Goal: Task Accomplishment & Management: Manage account settings

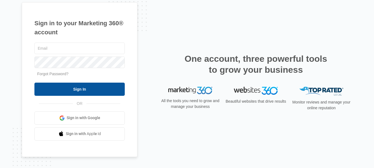
type input "[PERSON_NAME][EMAIL_ADDRESS][DOMAIN_NAME]"
click at [73, 93] on input "Sign In" at bounding box center [79, 89] width 90 height 13
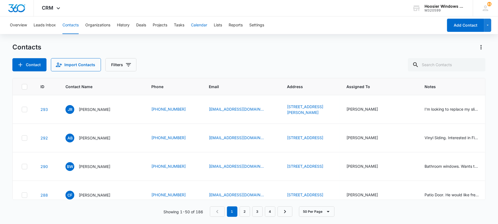
click at [200, 24] on button "Calendar" at bounding box center [199, 26] width 16 height 18
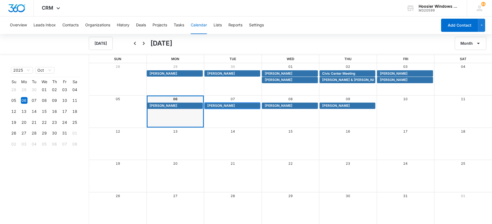
click at [217, 106] on span "Adrianna Bowers" at bounding box center [221, 105] width 28 height 5
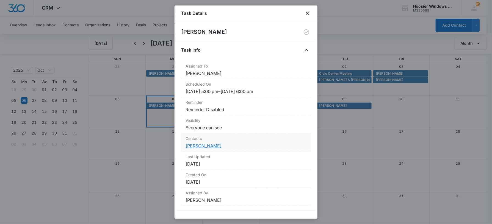
click at [209, 149] on link "Adrianna Bowers" at bounding box center [204, 146] width 36 height 6
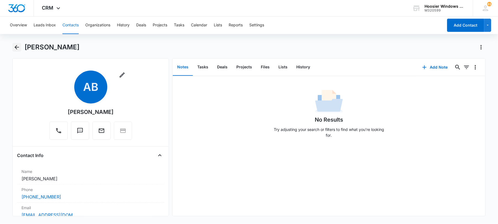
click at [14, 46] on icon "Back" at bounding box center [16, 47] width 7 height 7
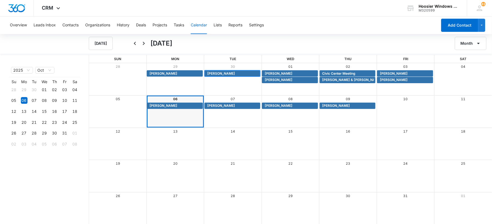
click at [221, 74] on span "Deloris Goodman" at bounding box center [221, 73] width 28 height 5
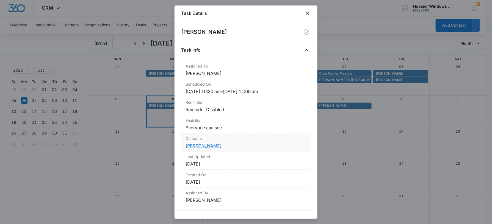
click at [202, 146] on link "Deloris Goodman" at bounding box center [204, 146] width 36 height 6
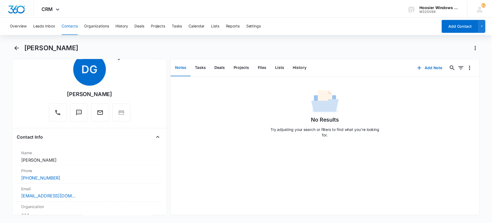
scroll to position [20, 0]
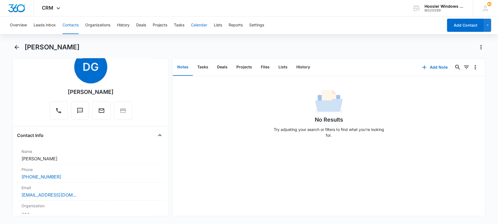
click at [200, 26] on button "Calendar" at bounding box center [199, 26] width 16 height 18
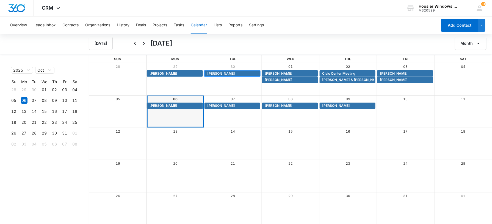
click at [229, 74] on span "Deloris Goodman" at bounding box center [221, 73] width 28 height 5
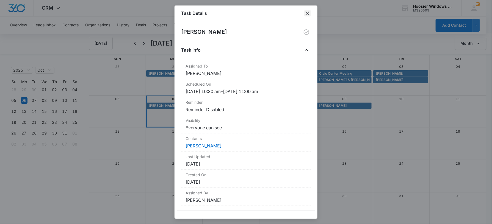
click at [308, 14] on icon "close" at bounding box center [308, 13] width 7 height 7
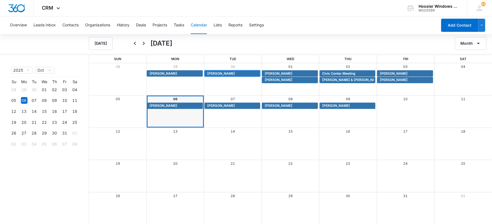
click at [232, 73] on span "Deloris Goodman" at bounding box center [221, 73] width 28 height 5
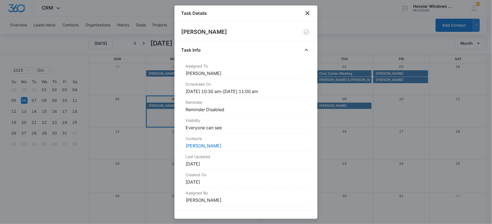
click at [307, 12] on icon "close" at bounding box center [308, 13] width 4 height 4
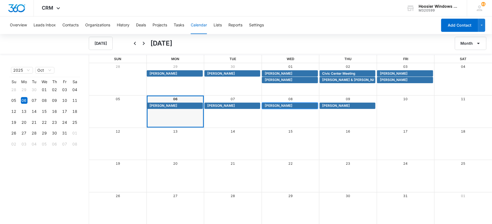
click at [281, 107] on span "Brandon Winningham" at bounding box center [279, 105] width 28 height 5
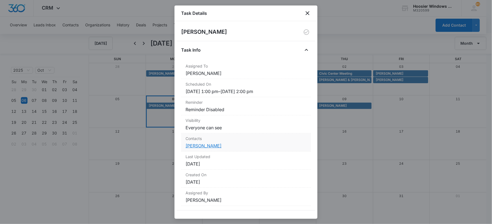
click at [218, 147] on link "Brandon Winningham" at bounding box center [204, 146] width 36 height 6
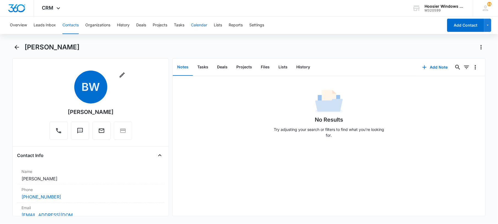
click at [202, 27] on button "Calendar" at bounding box center [199, 26] width 16 height 18
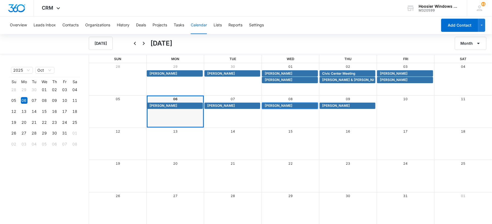
click at [277, 107] on span "Brandon Winningham" at bounding box center [279, 105] width 28 height 5
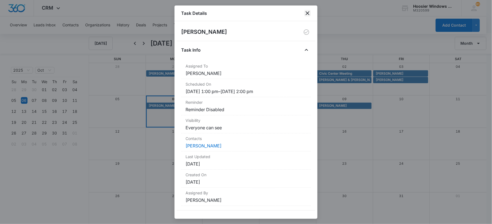
click at [310, 13] on icon "close" at bounding box center [308, 13] width 7 height 7
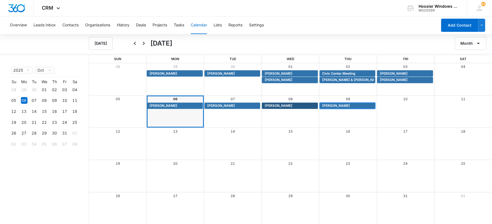
click at [332, 105] on span "James Ross" at bounding box center [337, 105] width 28 height 5
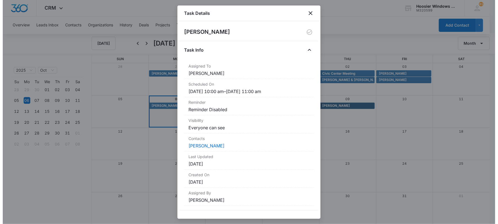
scroll to position [4, 0]
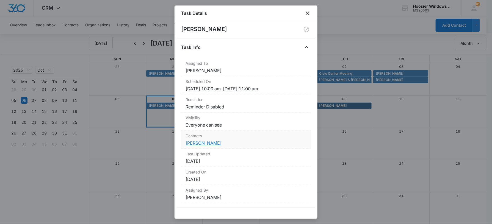
click at [197, 145] on link "James Ross" at bounding box center [204, 144] width 36 height 6
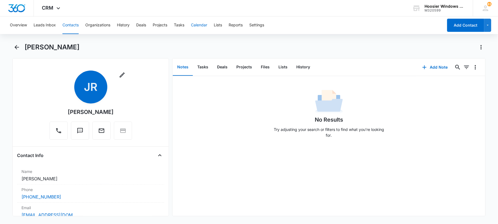
click at [200, 24] on button "Calendar" at bounding box center [199, 26] width 16 height 18
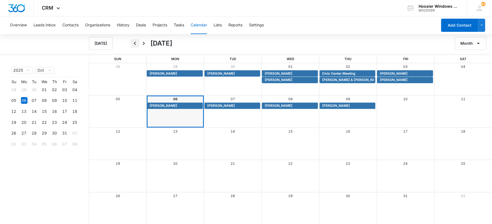
click at [138, 47] on button "Back" at bounding box center [135, 43] width 9 height 9
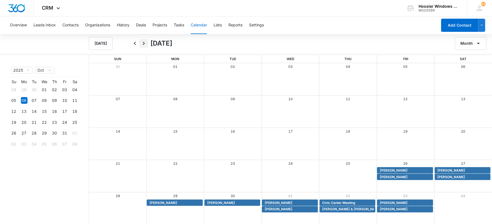
click at [144, 43] on icon "Next" at bounding box center [144, 43] width 2 height 3
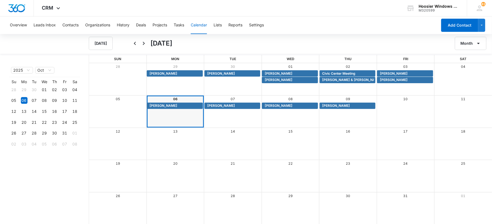
click at [28, 24] on div "Overview Leads Inbox Contacts Organizations History Deals Projects Tasks Calend…" at bounding box center [222, 26] width 431 height 18
click at [26, 24] on button "Overview" at bounding box center [18, 26] width 17 height 18
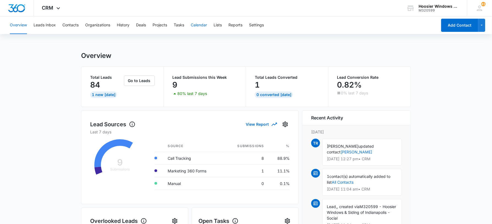
click at [193, 26] on button "Calendar" at bounding box center [199, 26] width 16 height 18
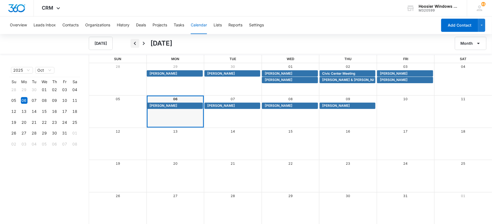
click at [138, 44] on icon "Back" at bounding box center [135, 43] width 7 height 7
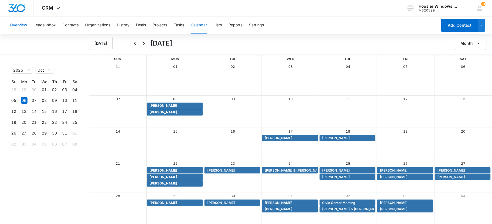
click at [24, 21] on button "Overview" at bounding box center [18, 26] width 17 height 18
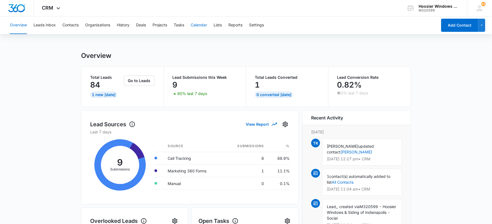
click at [201, 23] on button "Calendar" at bounding box center [199, 26] width 16 height 18
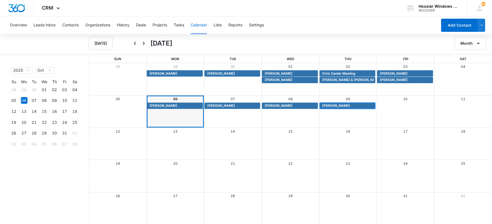
click at [330, 108] on span "James Ross" at bounding box center [337, 105] width 28 height 5
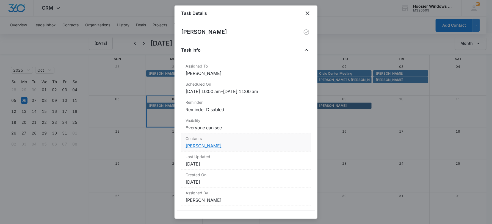
click at [193, 146] on link "James Ross" at bounding box center [204, 146] width 36 height 6
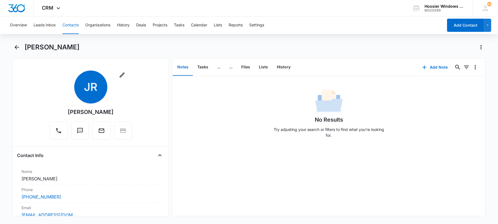
drag, startPoint x: 163, startPoint y: 83, endPoint x: 165, endPoint y: 100, distance: 17.5
click at [165, 100] on div "Remove JR James Ross Contact Info Name Cancel Save Changes James Ross Phone Can…" at bounding box center [90, 137] width 157 height 158
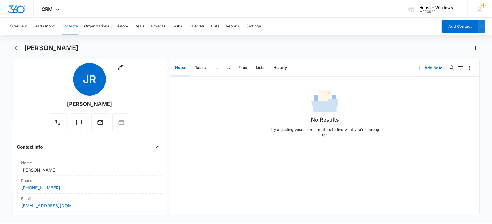
scroll to position [9, 0]
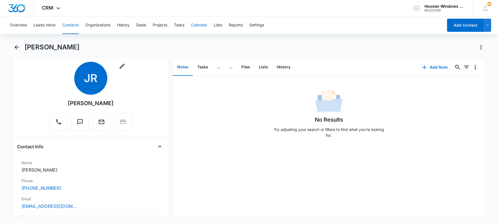
click at [203, 25] on button "Calendar" at bounding box center [199, 26] width 16 height 18
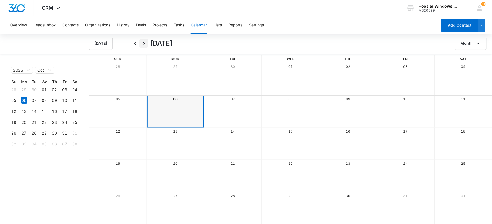
click at [139, 44] on button "Next" at bounding box center [143, 43] width 9 height 9
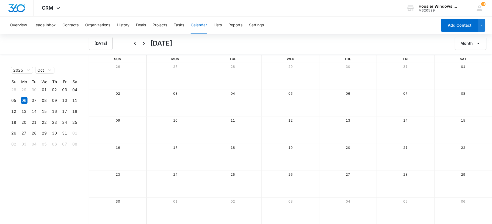
click at [128, 41] on div "Today November 2025 Month" at bounding box center [291, 43] width 404 height 13
click at [131, 41] on button "Back" at bounding box center [135, 43] width 9 height 9
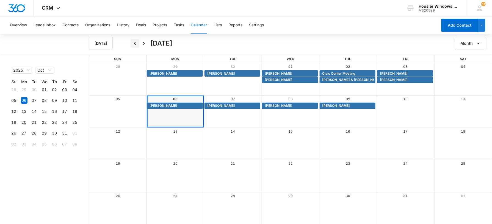
click at [135, 42] on icon "Back" at bounding box center [135, 43] width 7 height 7
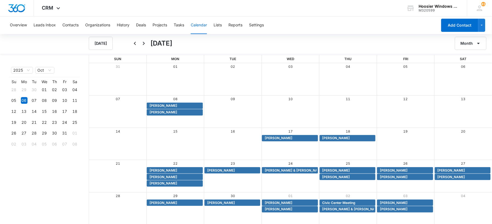
scroll to position [1, 0]
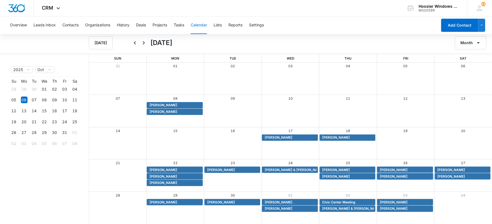
click at [392, 178] on span "Patrick Hollcraft" at bounding box center [394, 176] width 28 height 5
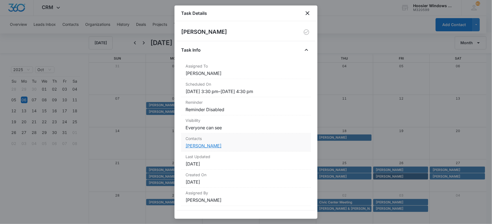
click at [202, 146] on link "Patrick Hollcraft" at bounding box center [204, 146] width 36 height 6
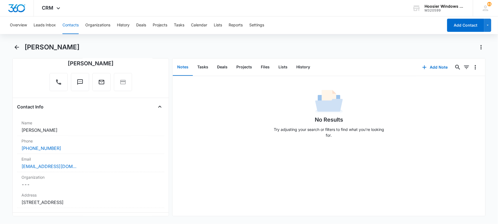
scroll to position [112, 0]
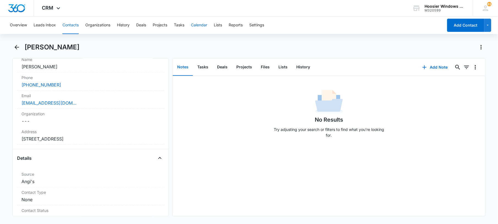
click at [199, 22] on button "Calendar" at bounding box center [199, 26] width 16 height 18
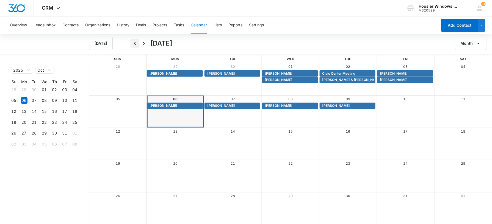
click at [138, 42] on icon "Back" at bounding box center [135, 43] width 7 height 7
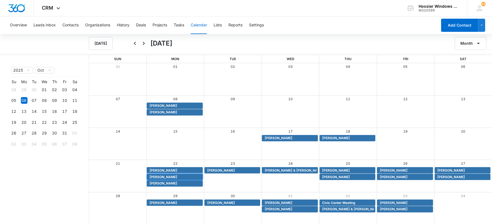
click at [156, 176] on span "Melinda Fihe" at bounding box center [164, 177] width 28 height 5
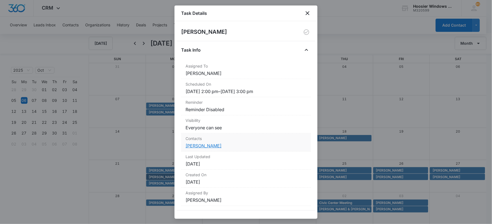
click at [201, 146] on link "Melinda Fihe" at bounding box center [204, 146] width 36 height 6
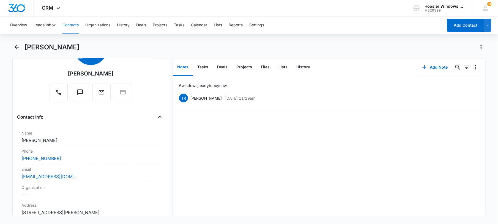
scroll to position [121, 0]
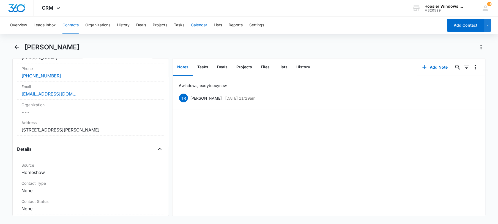
click at [197, 24] on button "Calendar" at bounding box center [199, 26] width 16 height 18
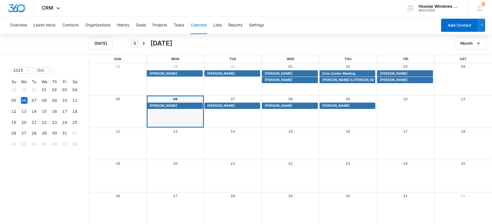
click at [133, 43] on icon "Back" at bounding box center [135, 43] width 7 height 7
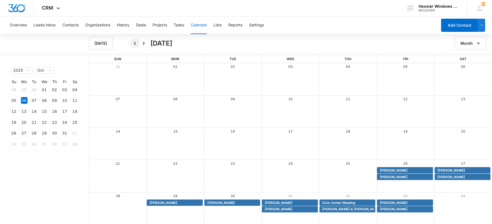
click at [133, 43] on icon "Back" at bounding box center [135, 43] width 7 height 7
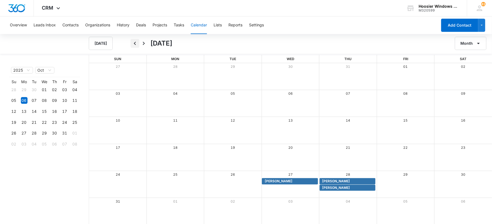
click at [133, 43] on icon "Back" at bounding box center [135, 43] width 7 height 7
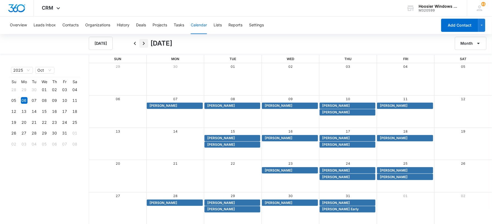
click at [143, 43] on icon "Next" at bounding box center [144, 43] width 7 height 7
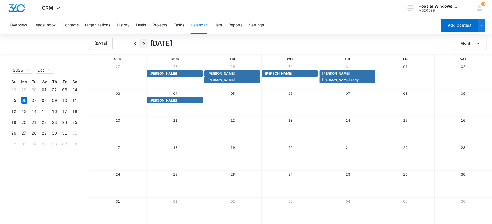
click at [143, 43] on icon "Next" at bounding box center [144, 43] width 7 height 7
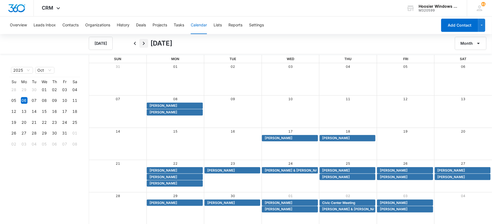
click at [141, 43] on icon "Next" at bounding box center [144, 43] width 7 height 7
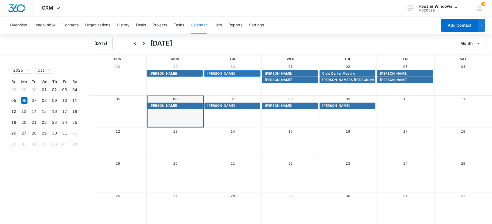
click at [220, 73] on span "Deloris Goodman" at bounding box center [221, 73] width 28 height 5
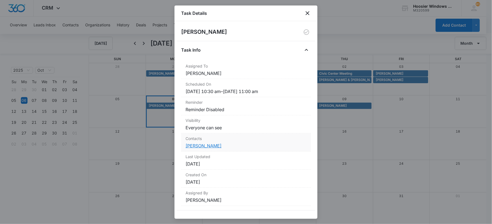
click at [198, 144] on link "Deloris Goodman" at bounding box center [204, 146] width 36 height 6
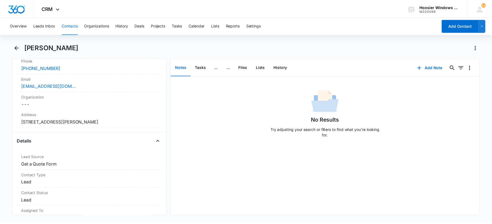
scroll to position [85, 0]
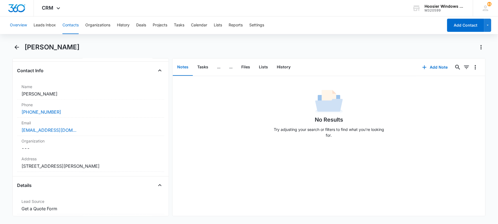
click at [26, 27] on button "Overview" at bounding box center [18, 26] width 17 height 18
